Goal: Find specific page/section

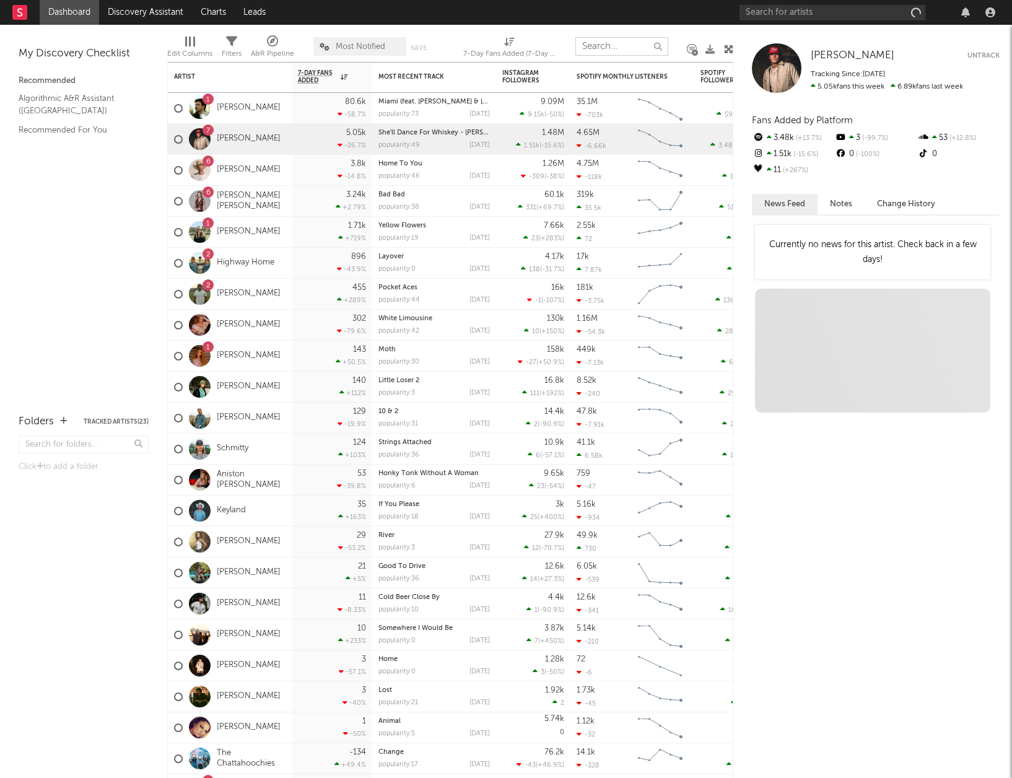
click at [615, 46] on input "text" at bounding box center [621, 46] width 93 height 19
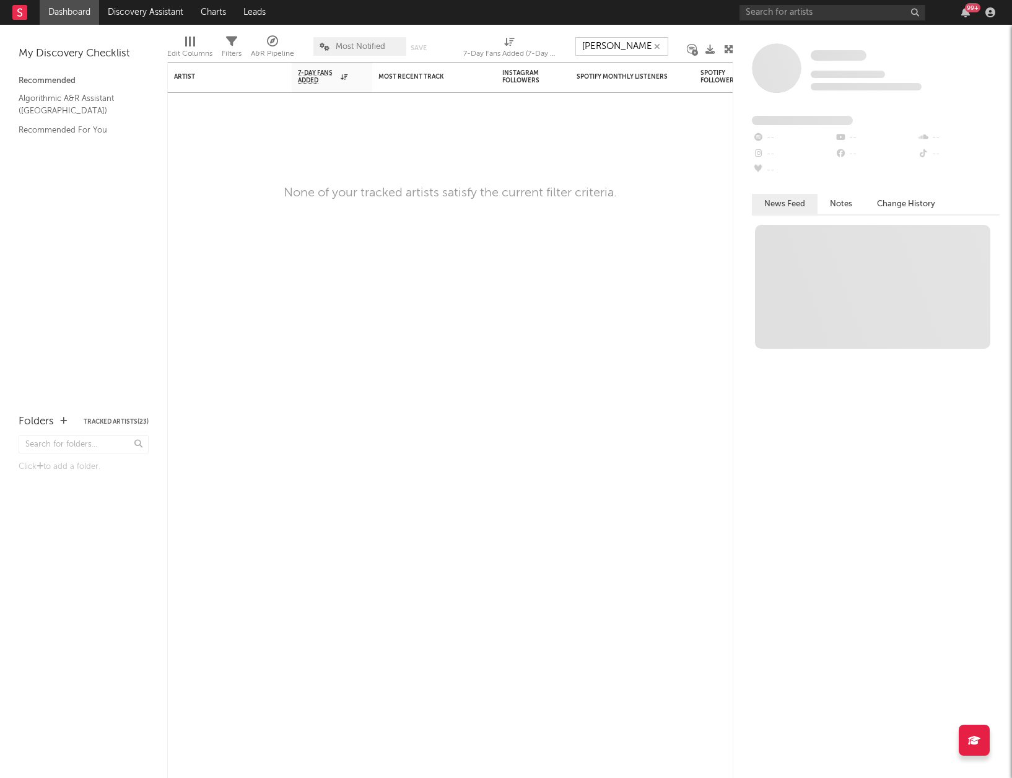
type input "[PERSON_NAME]"
drag, startPoint x: 646, startPoint y: 45, endPoint x: 536, endPoint y: 43, distance: 109.6
click at [543, 43] on div "Edit Columns Filters A&R Pipeline Most Notified Save Save as 7-Day Fans Added (…" at bounding box center [450, 43] width 566 height 37
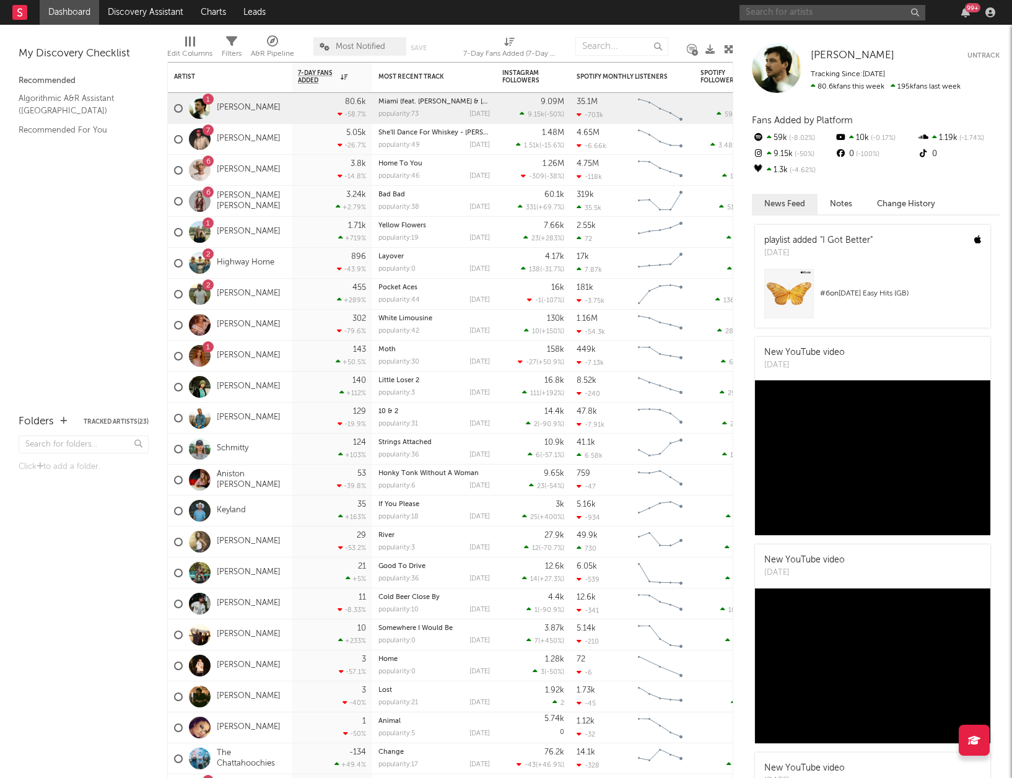
click at [810, 13] on input "text" at bounding box center [832, 12] width 186 height 15
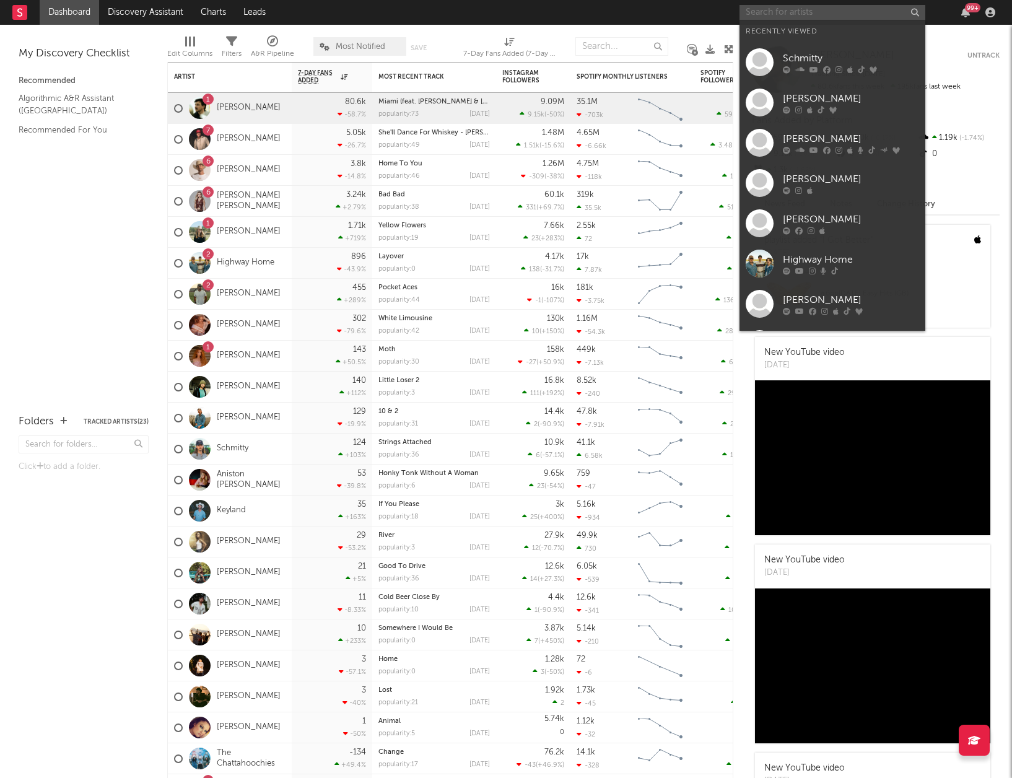
paste input "[PERSON_NAME]"
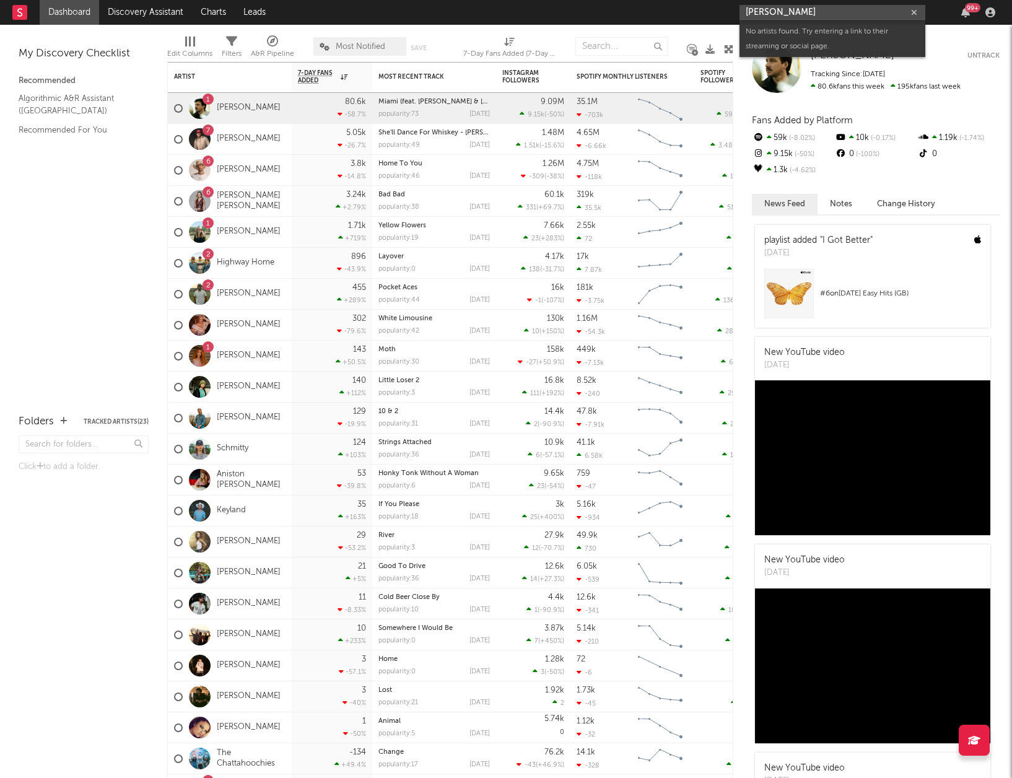
drag, startPoint x: 851, startPoint y: 9, endPoint x: 723, endPoint y: 6, distance: 128.2
click at [776, 9] on input "[PERSON_NAME]" at bounding box center [832, 12] width 186 height 15
type input "b"
